Goal: Task Accomplishment & Management: Manage account settings

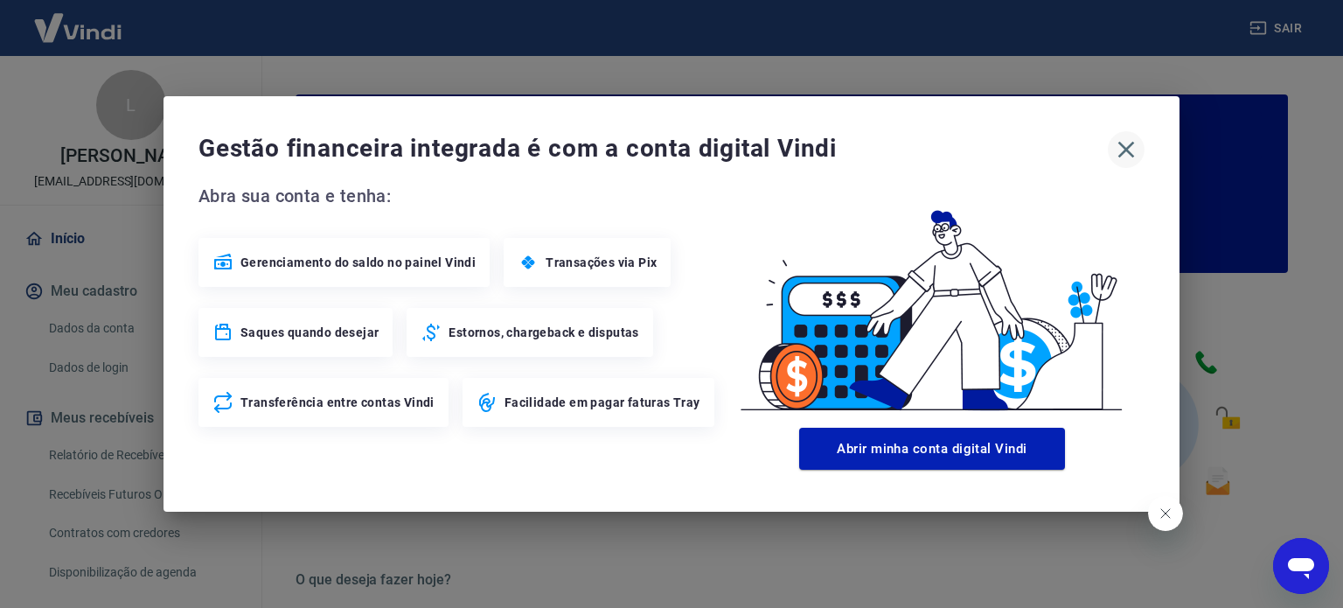
click at [1122, 148] on icon "button" at bounding box center [1126, 150] width 28 height 28
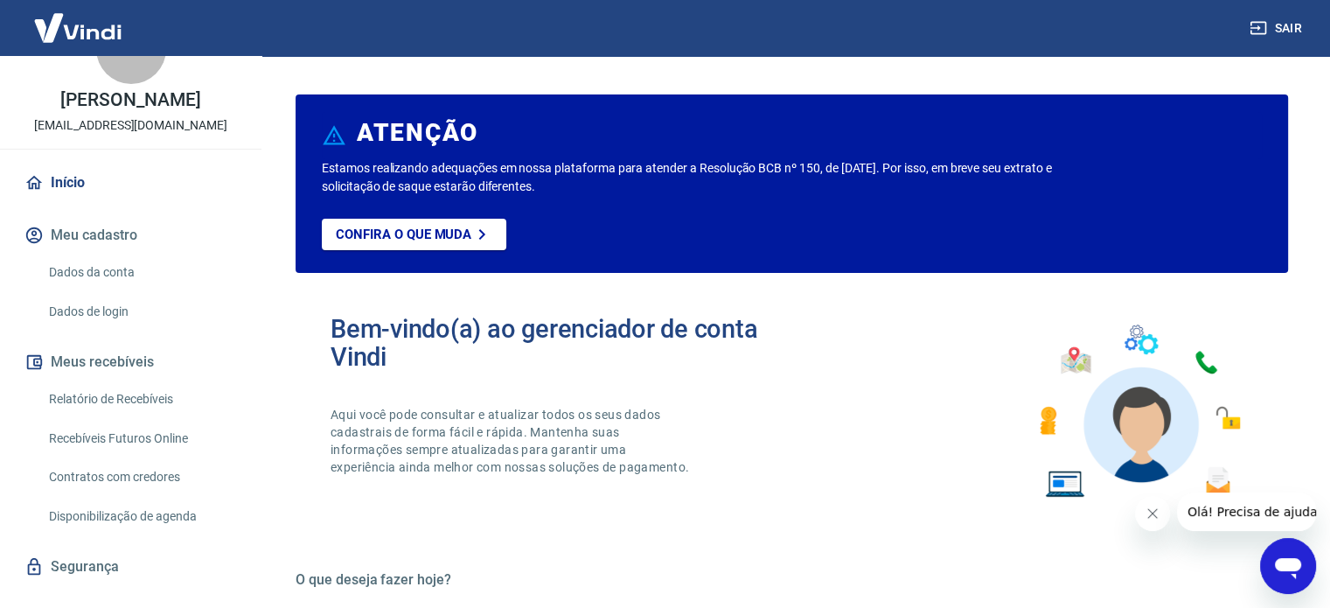
scroll to position [86, 0]
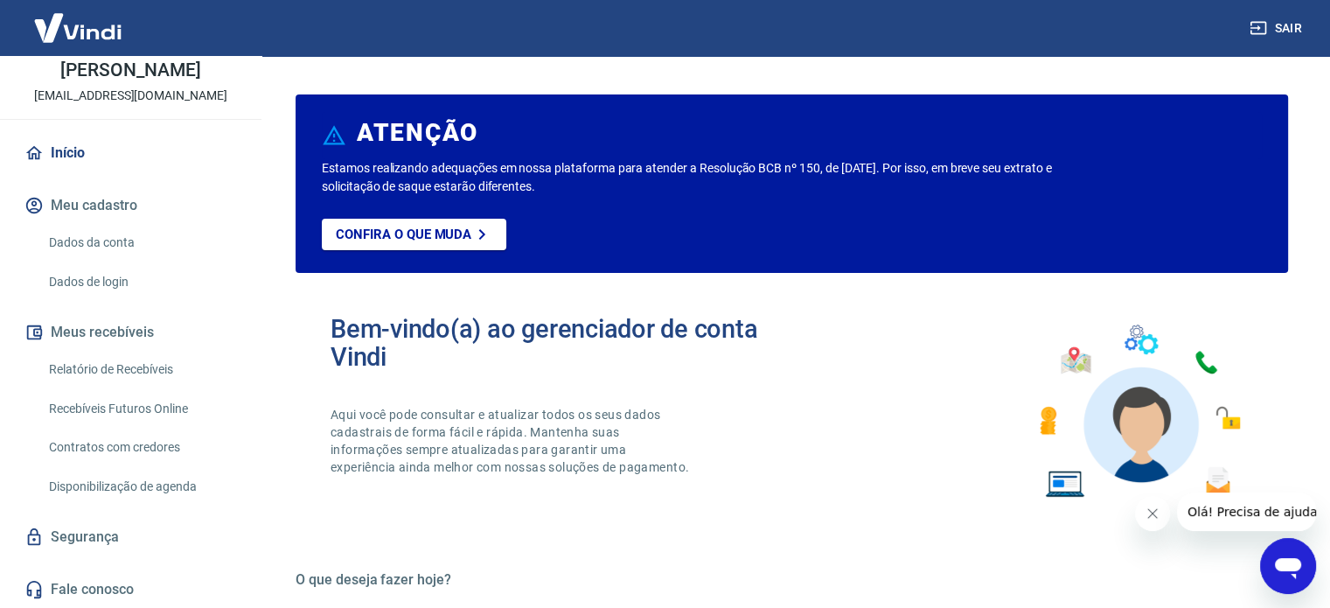
click at [88, 369] on link "Relatório de Recebíveis" at bounding box center [141, 369] width 198 height 36
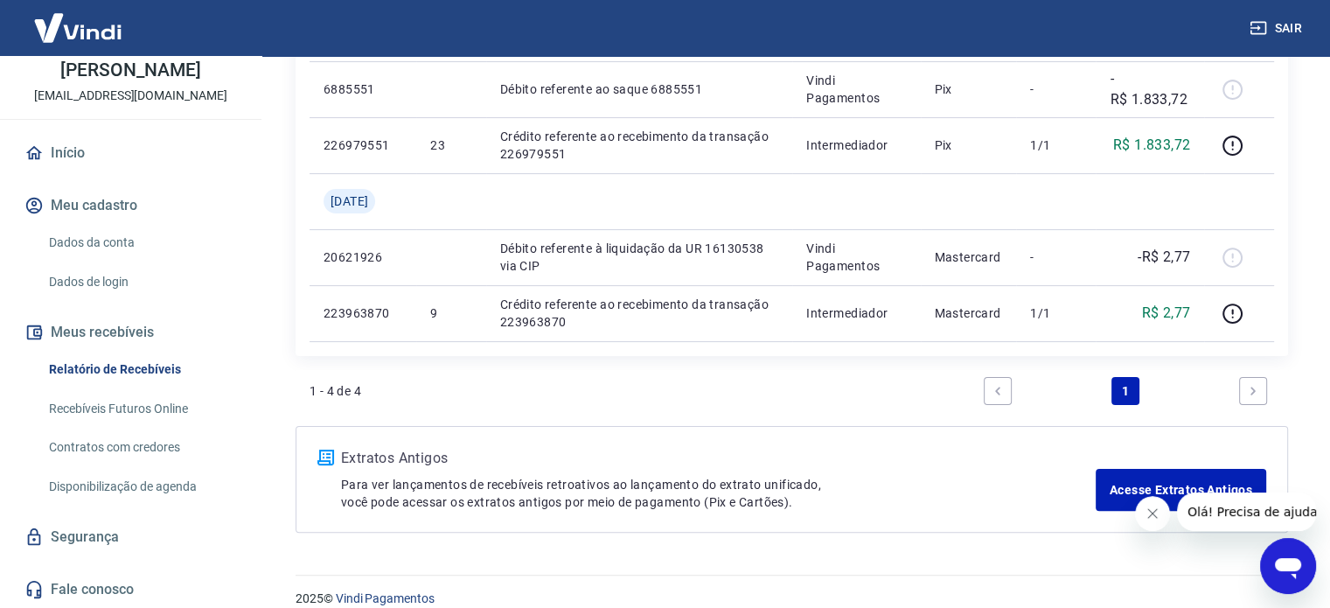
scroll to position [372, 0]
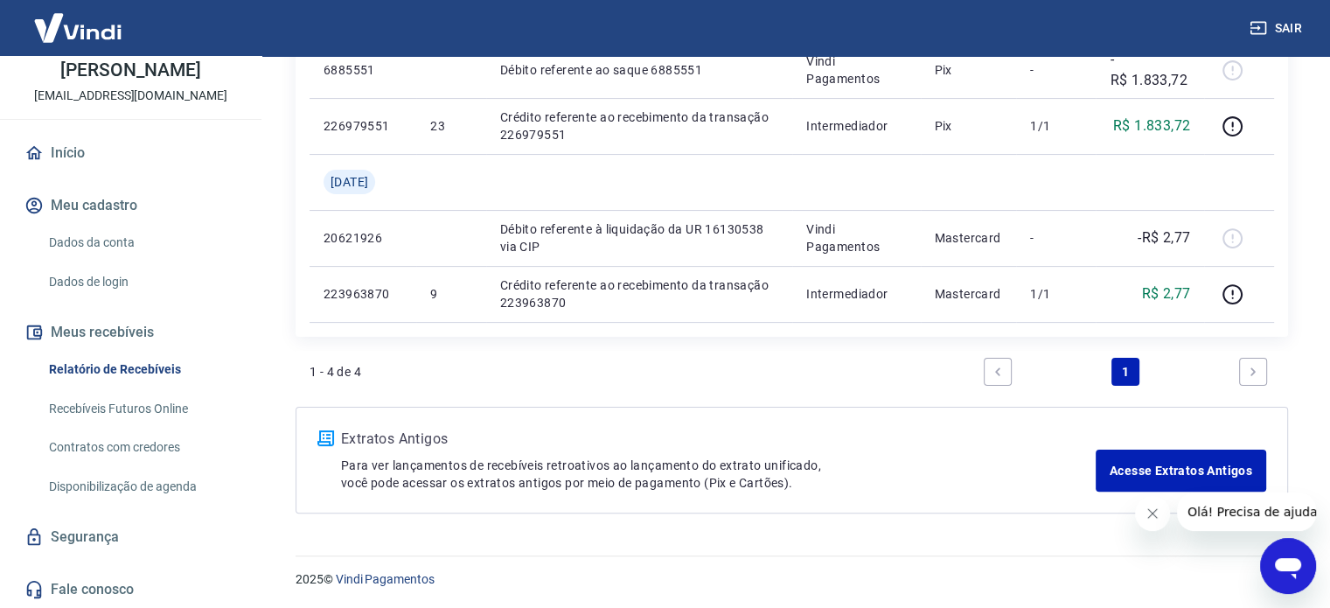
click at [106, 590] on link "Fale conosco" at bounding box center [130, 589] width 219 height 38
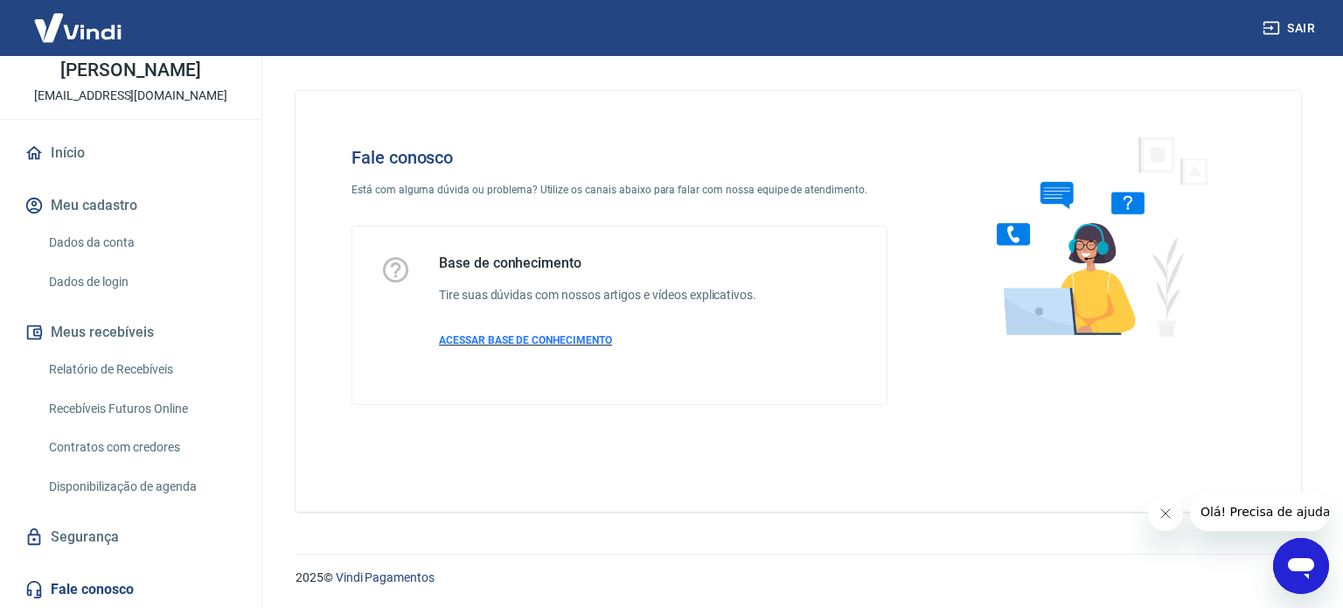
click at [536, 342] on span "ACESSAR BASE DE CONHECIMENTO" at bounding box center [525, 340] width 173 height 12
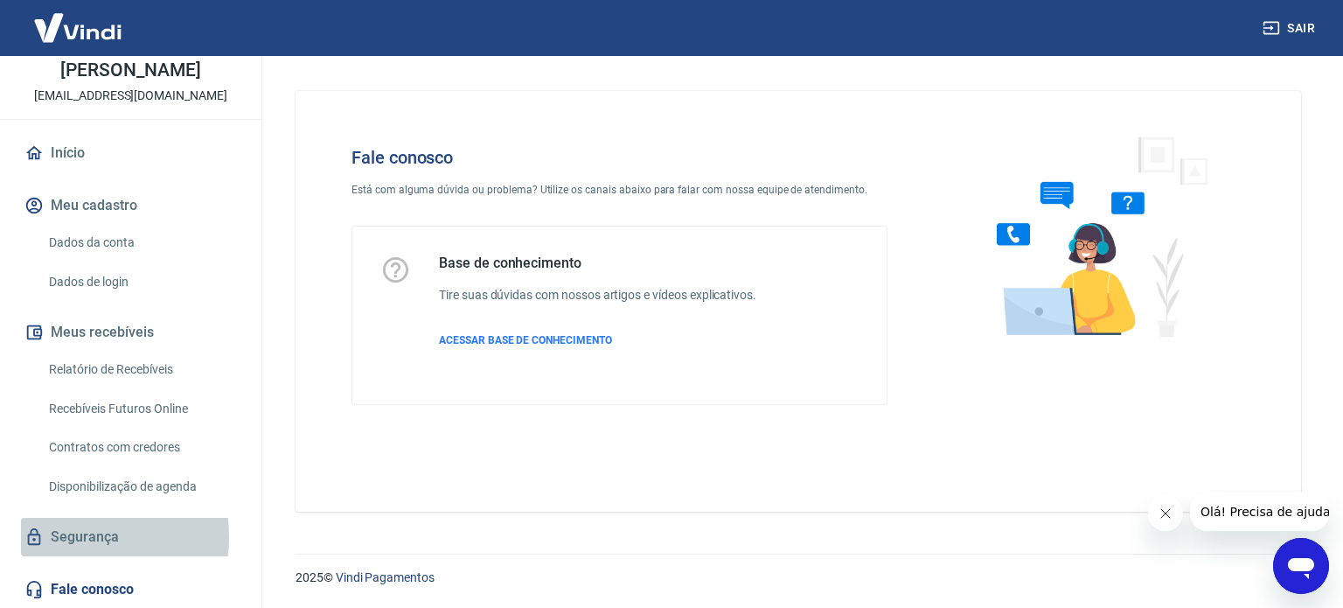
click at [64, 536] on link "Segurança" at bounding box center [130, 537] width 219 height 38
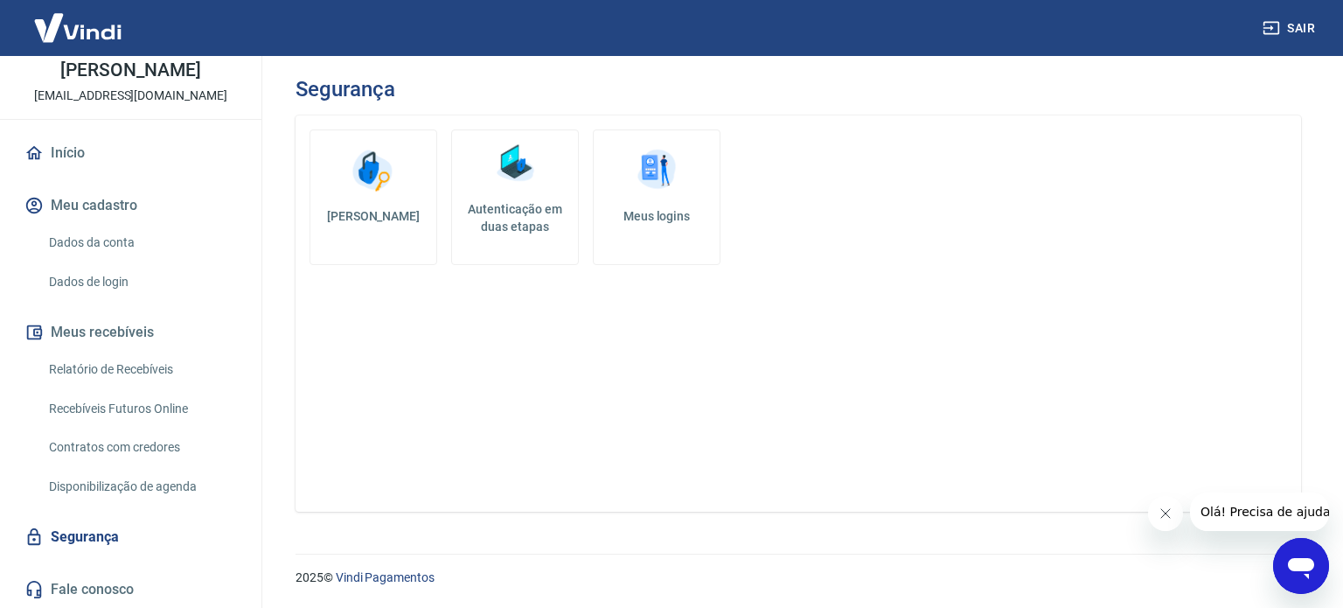
click at [99, 286] on link "Dados de login" at bounding box center [141, 282] width 198 height 36
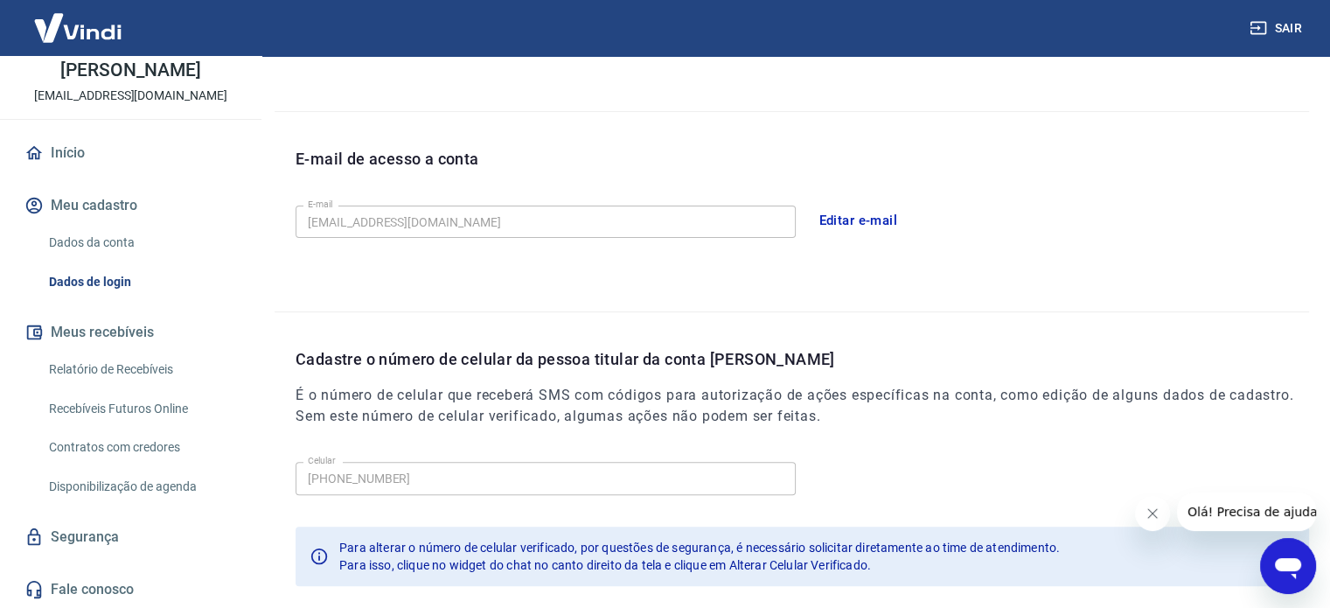
scroll to position [511, 0]
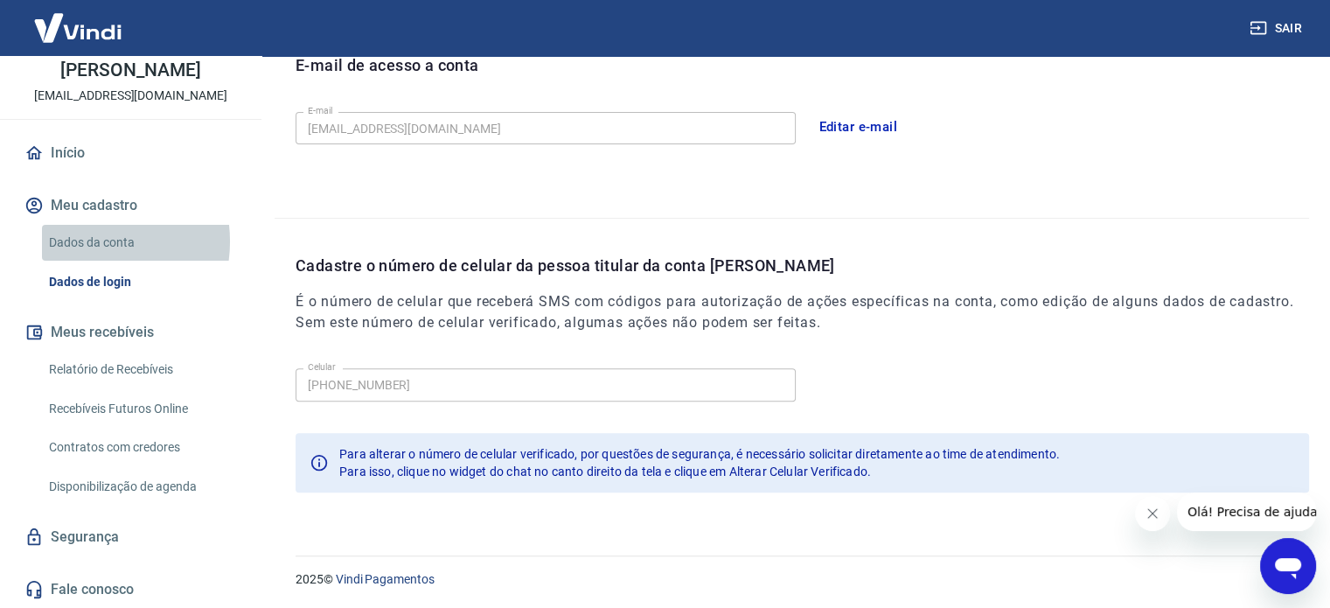
click at [86, 240] on link "Dados da conta" at bounding box center [141, 243] width 198 height 36
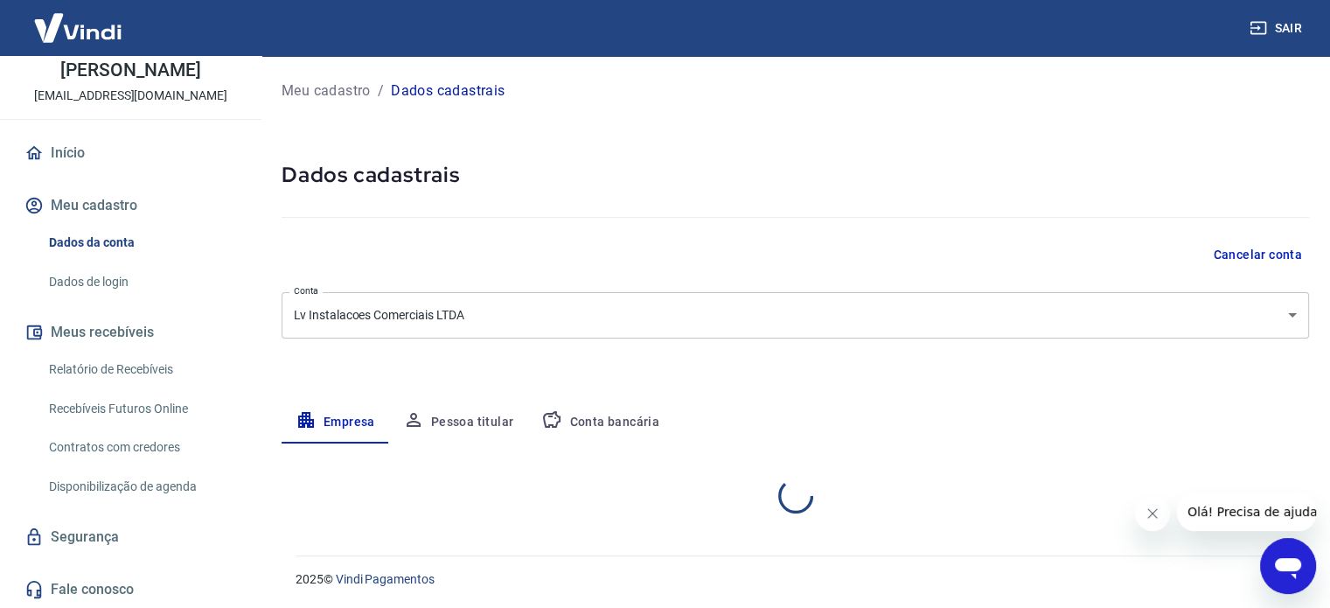
select select "MG"
select select "business"
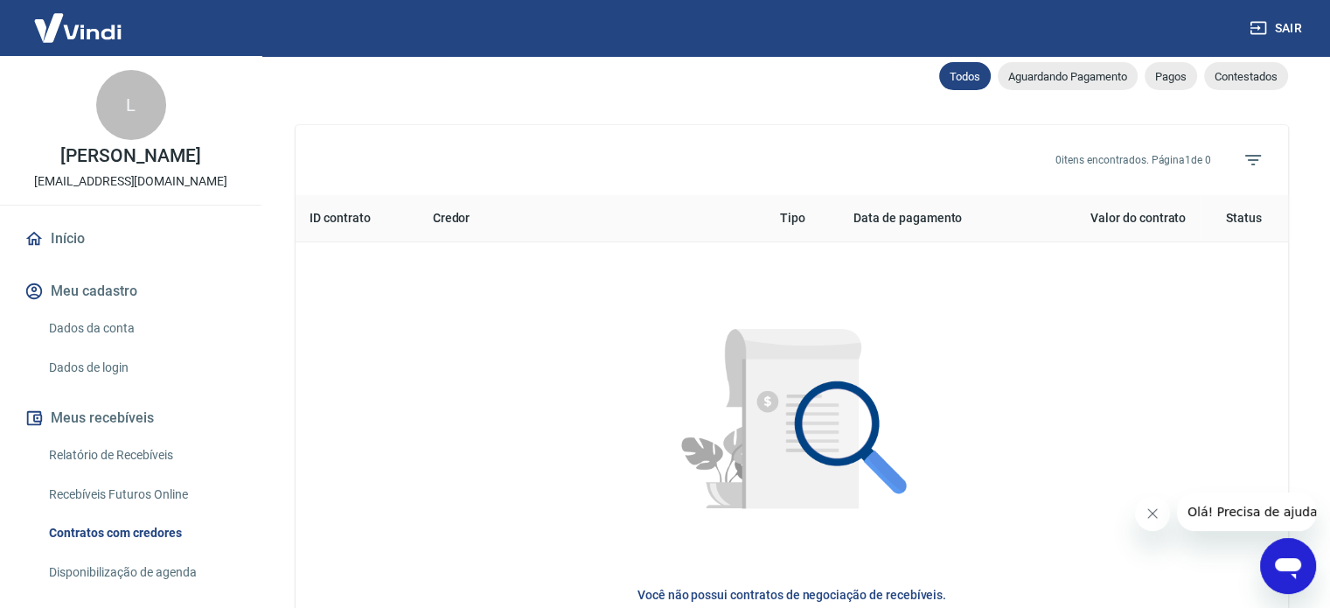
scroll to position [699, 0]
